Goal: Information Seeking & Learning: Find specific page/section

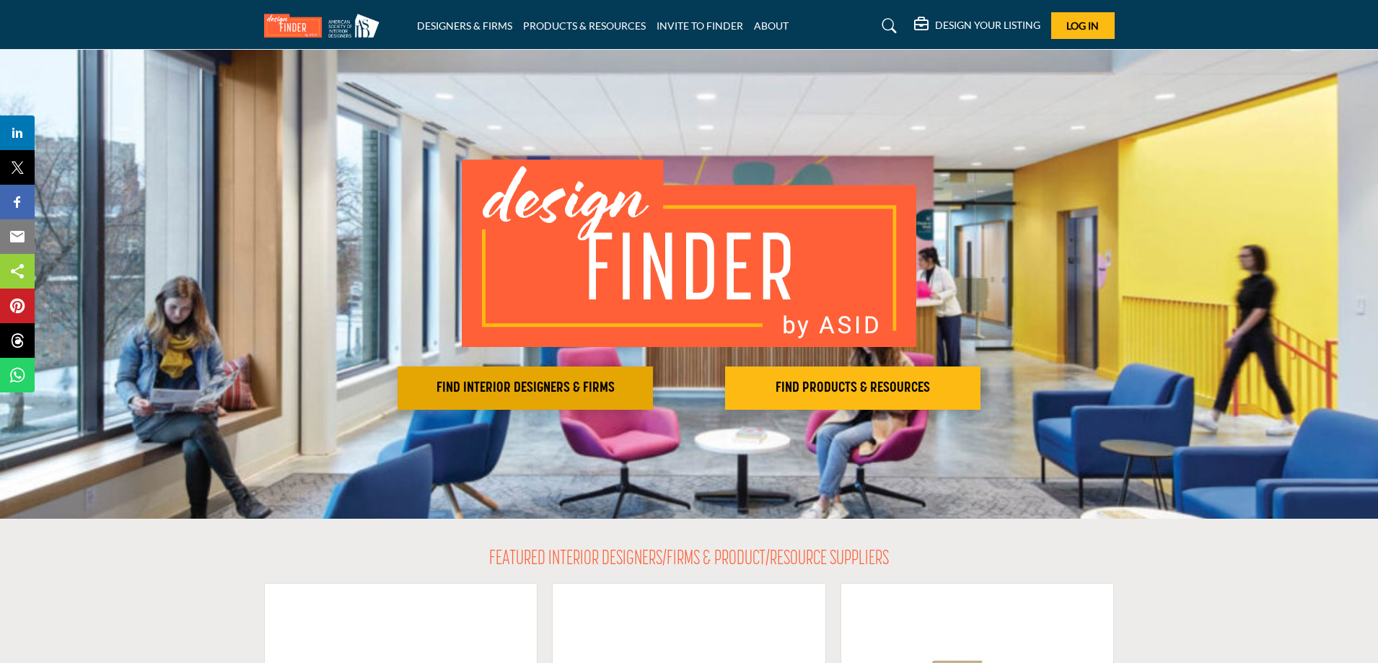
click at [519, 389] on h2 "FIND INTERIOR DESIGNERS & FIRMS" at bounding box center [525, 388] width 247 height 17
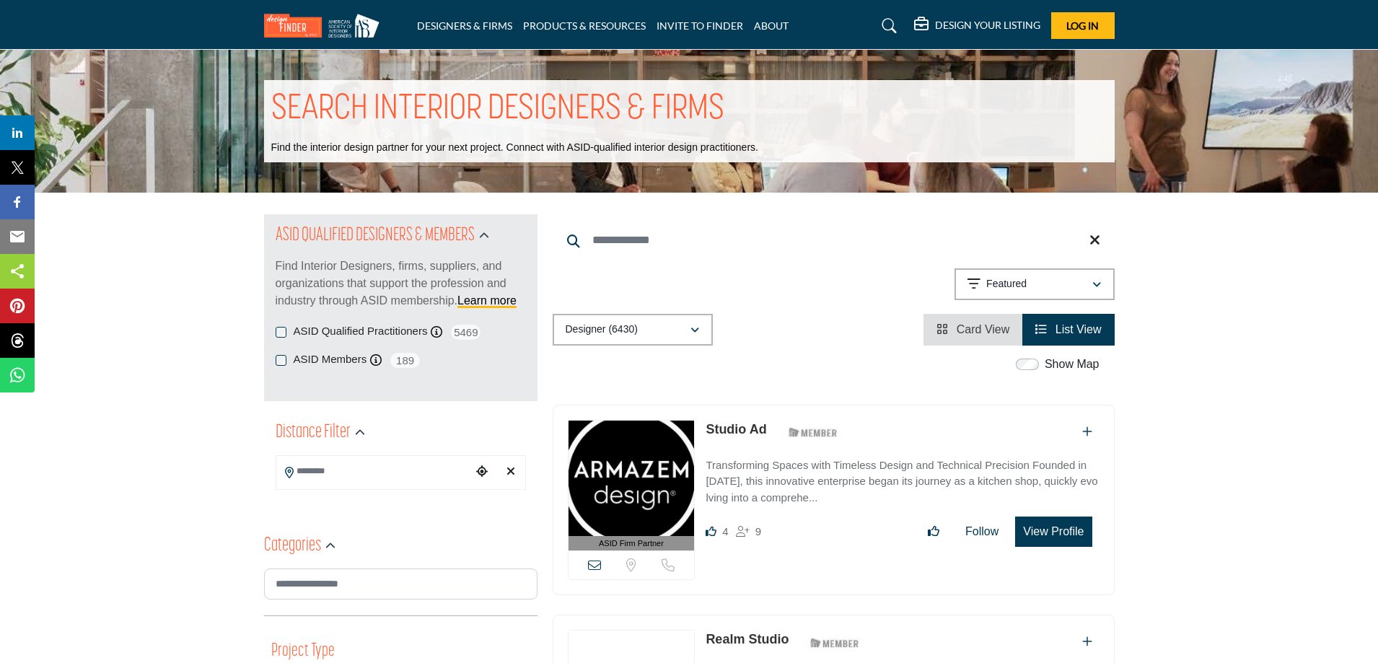
click at [652, 237] on input "Search Keyword" at bounding box center [834, 240] width 562 height 35
type input "*****"
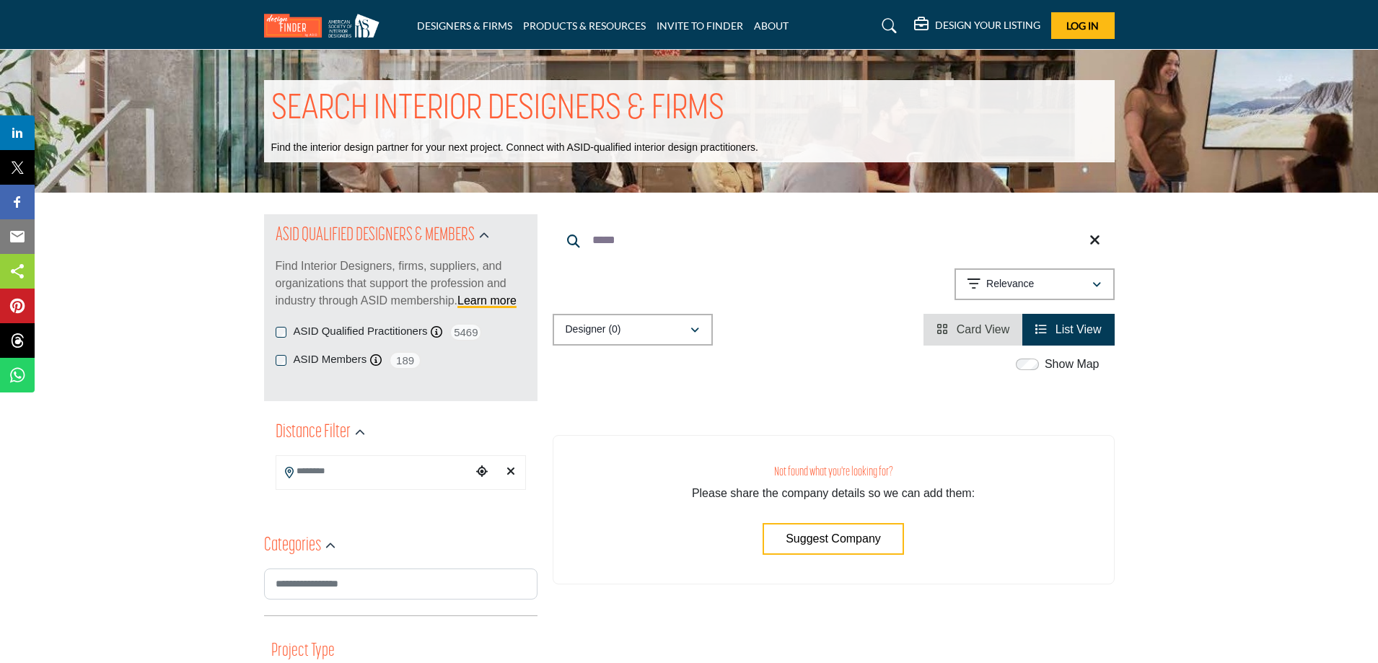
click at [1055, 467] on h3 "Not found what you're looking for?" at bounding box center [833, 472] width 503 height 15
